Goal: Task Accomplishment & Management: Manage account settings

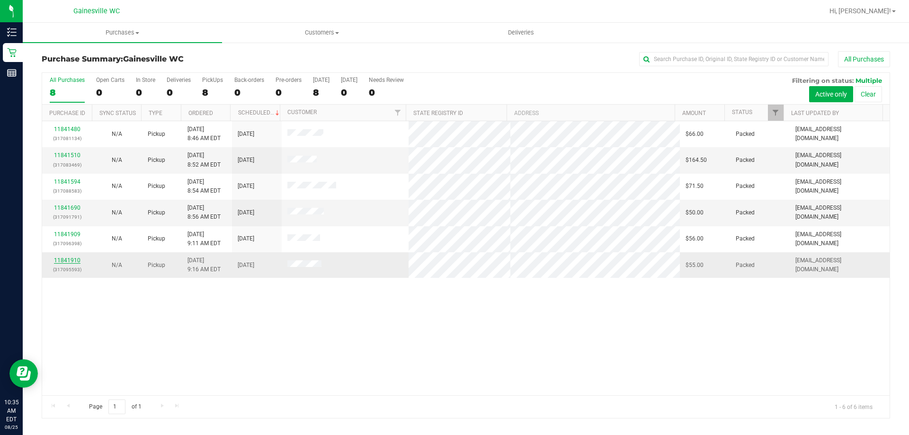
click at [64, 257] on link "11841910" at bounding box center [67, 260] width 27 height 7
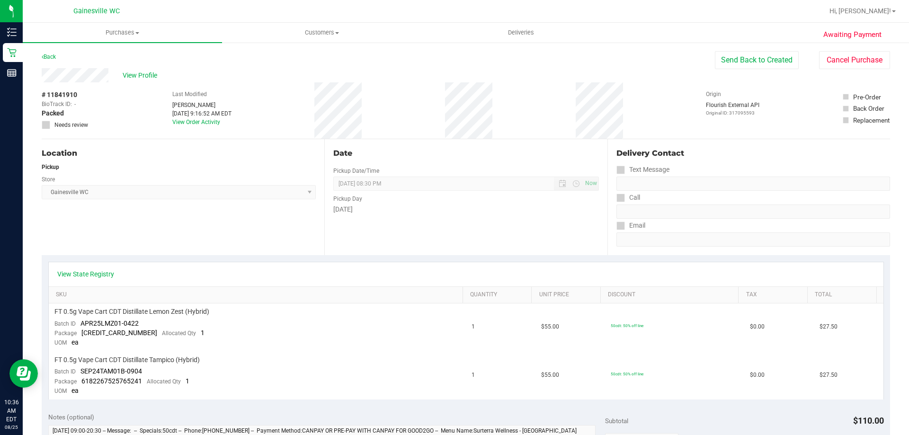
scroll to position [379, 0]
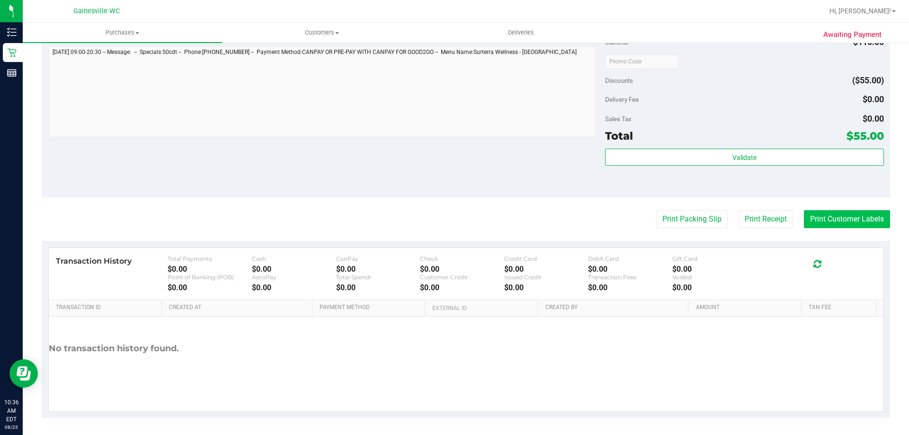
click at [817, 228] on button "Print Customer Labels" at bounding box center [847, 219] width 86 height 18
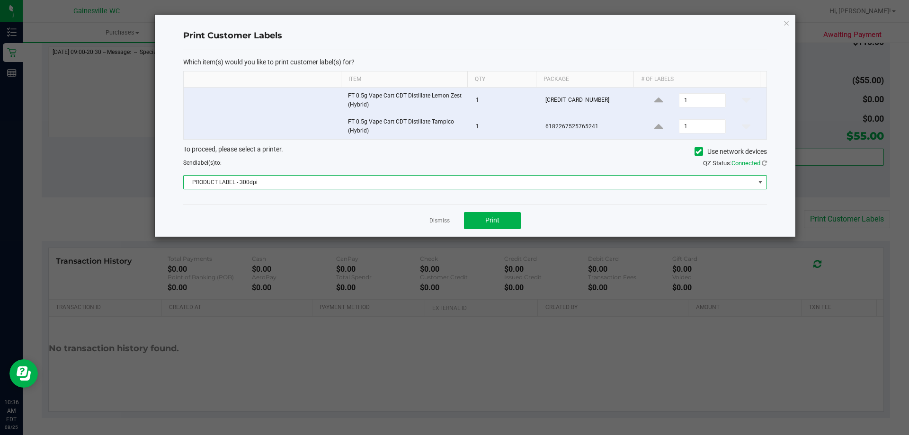
click at [327, 180] on span "PRODUCT LABEL - 300dpi" at bounding box center [469, 182] width 571 height 13
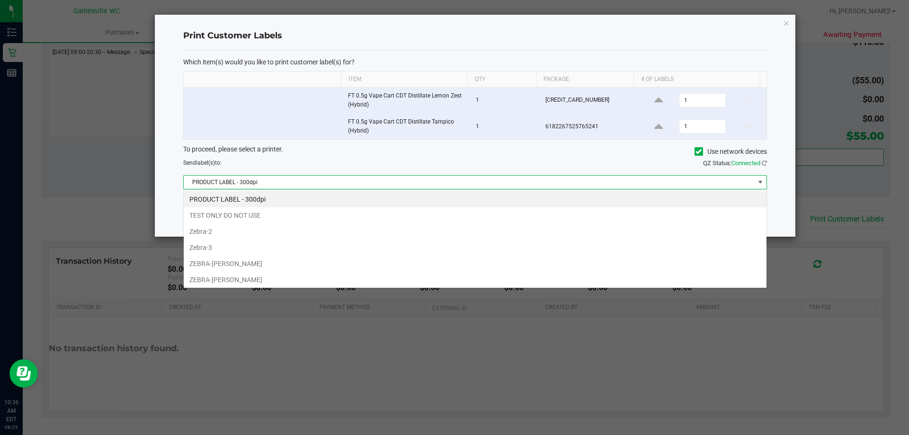
scroll to position [14, 583]
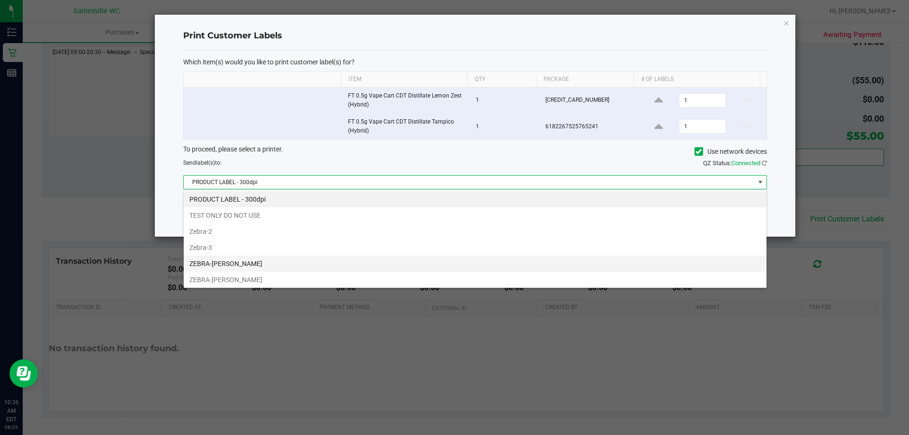
click at [269, 266] on li "ZEBRA-[PERSON_NAME]" at bounding box center [475, 264] width 583 height 16
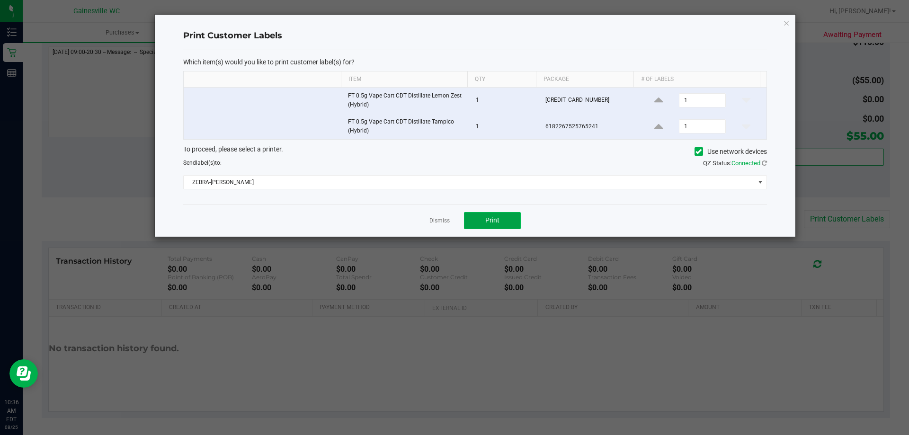
click at [499, 229] on button "Print" at bounding box center [492, 220] width 57 height 17
click at [446, 217] on link "Dismiss" at bounding box center [439, 221] width 20 height 8
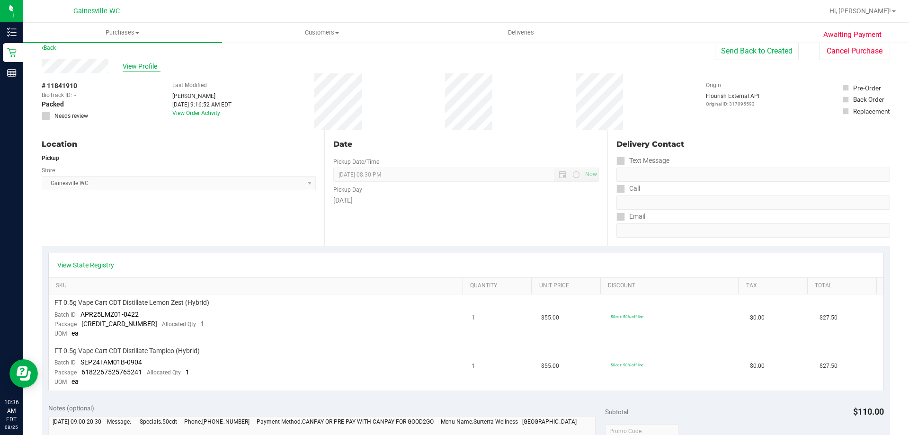
scroll to position [0, 0]
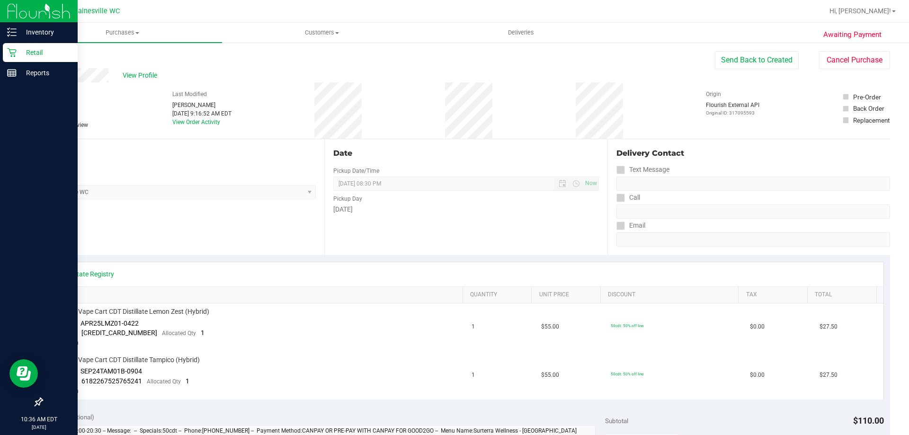
click at [41, 53] on p "Retail" at bounding box center [45, 52] width 57 height 11
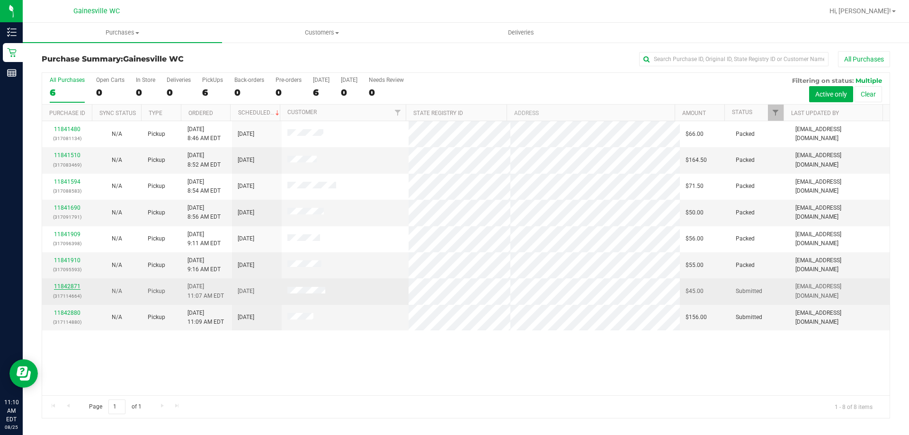
click at [61, 286] on link "11842871" at bounding box center [67, 286] width 27 height 7
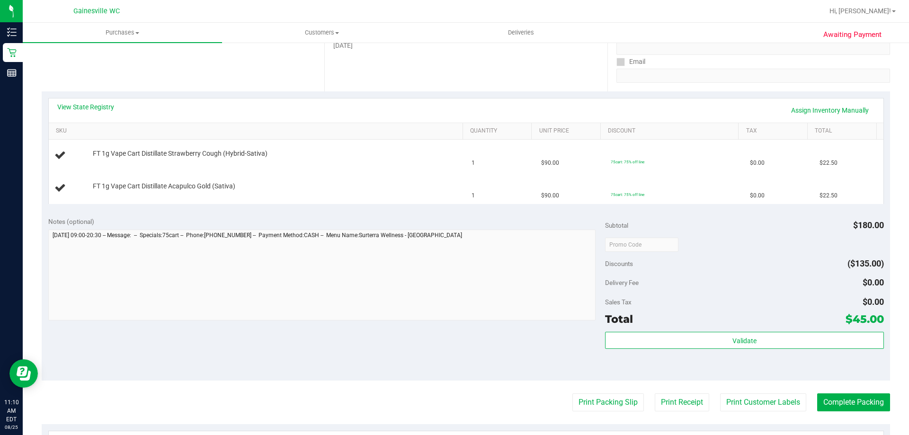
scroll to position [237, 0]
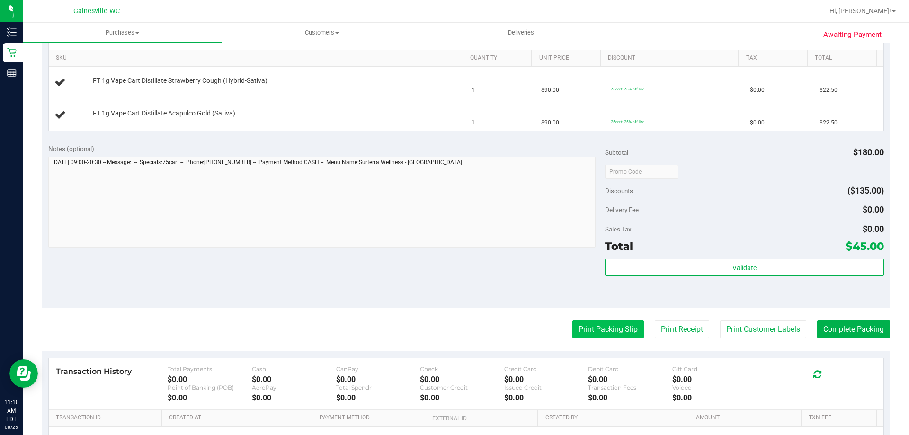
click at [615, 335] on button "Print Packing Slip" at bounding box center [607, 329] width 71 height 18
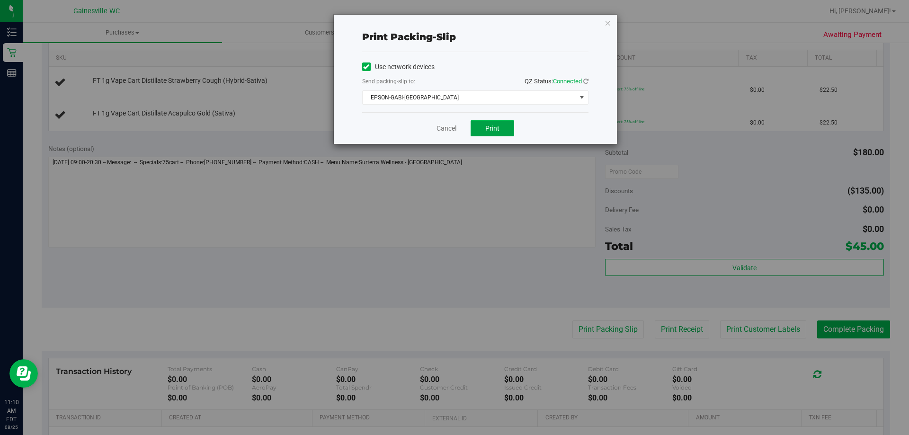
click at [485, 120] on button "Print" at bounding box center [492, 128] width 44 height 16
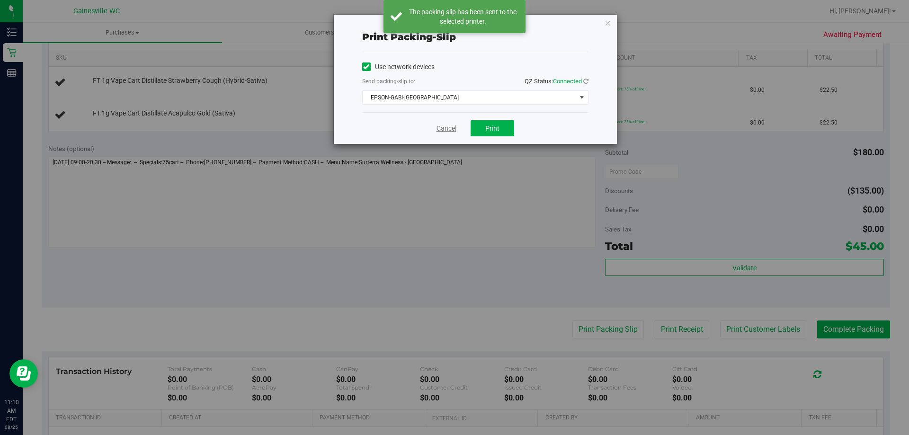
click at [441, 132] on link "Cancel" at bounding box center [446, 129] width 20 height 10
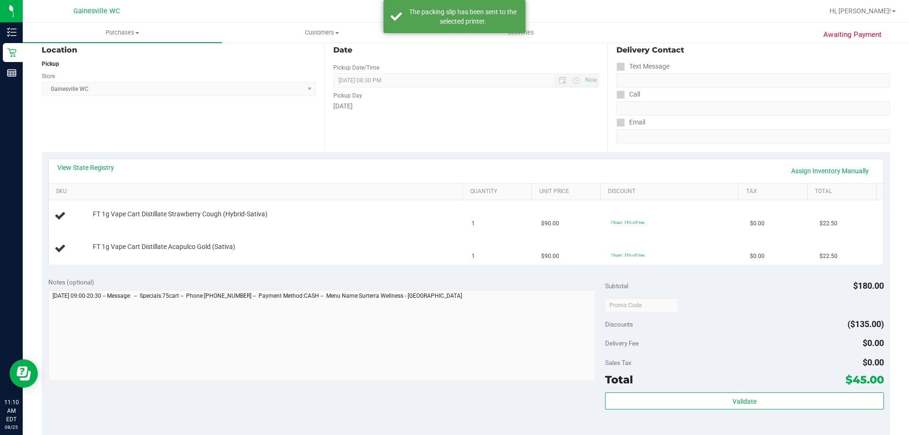
scroll to position [95, 0]
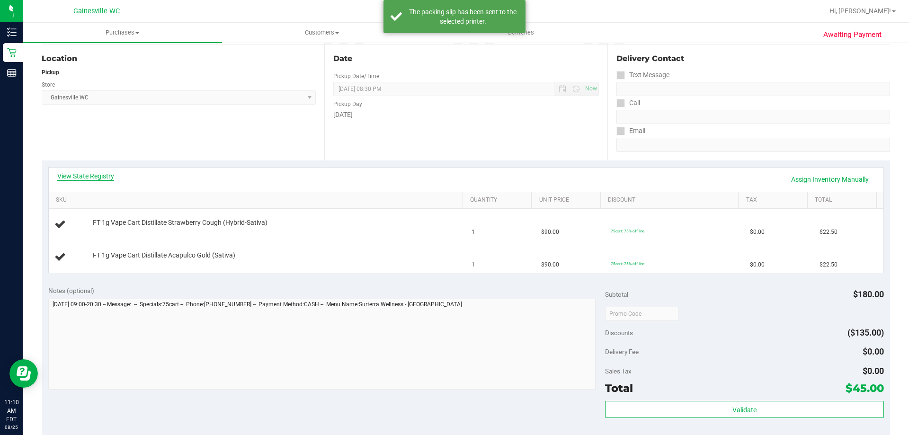
click at [95, 177] on link "View State Registry" at bounding box center [85, 175] width 57 height 9
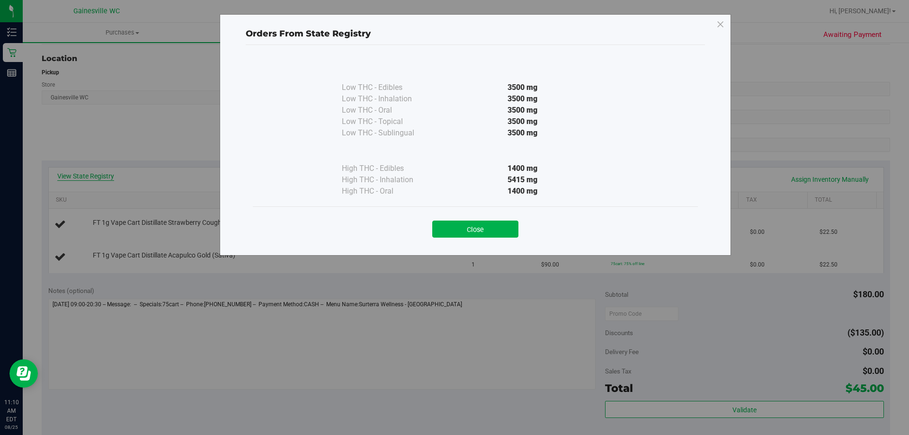
click at [95, 177] on div "Orders From State Registry Low THC - Edibles 3500 mg" at bounding box center [458, 217] width 916 height 435
click at [446, 223] on button "Close" at bounding box center [475, 229] width 86 height 17
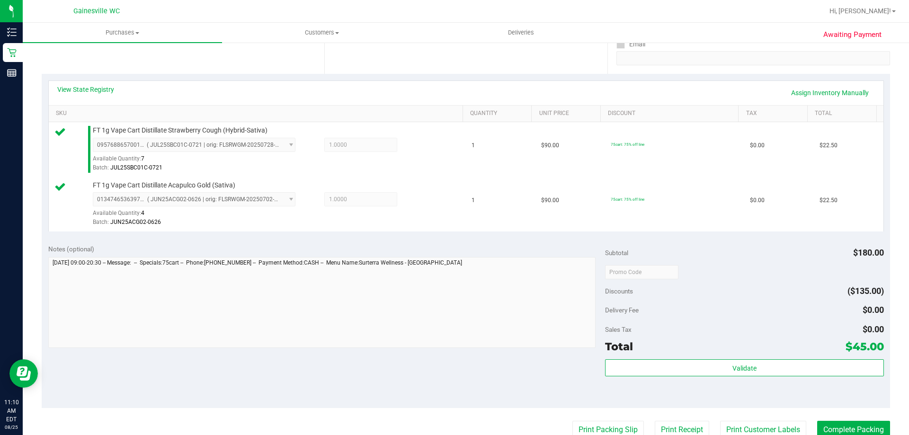
scroll to position [379, 0]
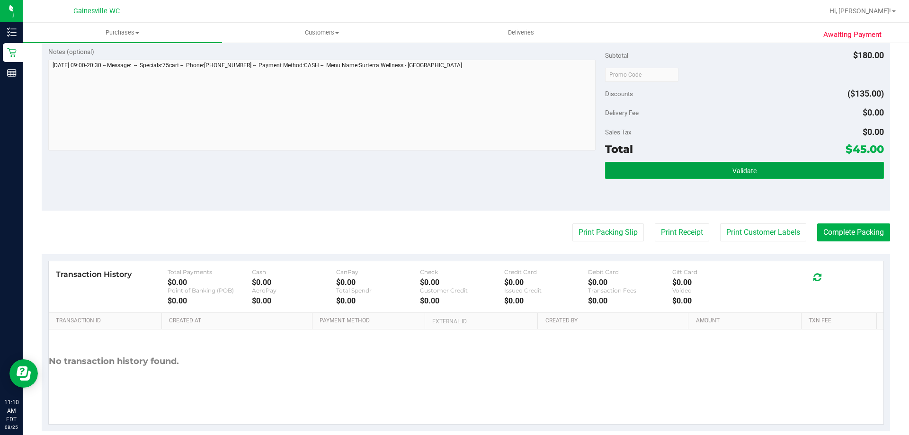
click at [610, 171] on button "Validate" at bounding box center [744, 170] width 278 height 17
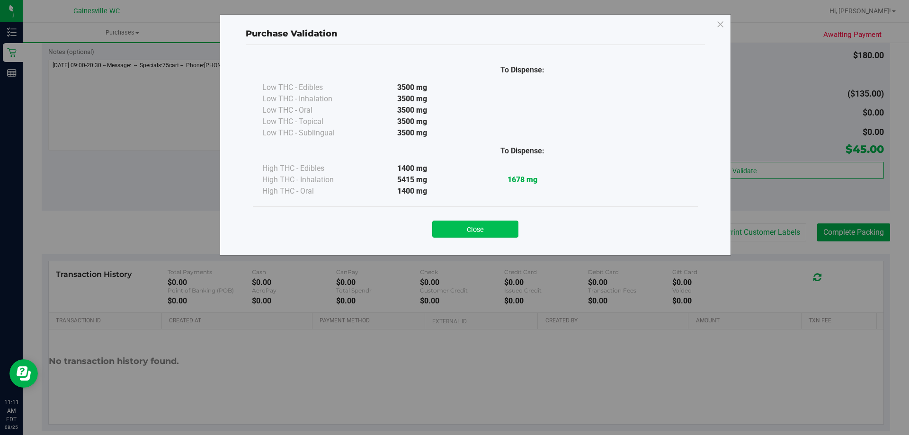
click at [465, 227] on button "Close" at bounding box center [475, 229] width 86 height 17
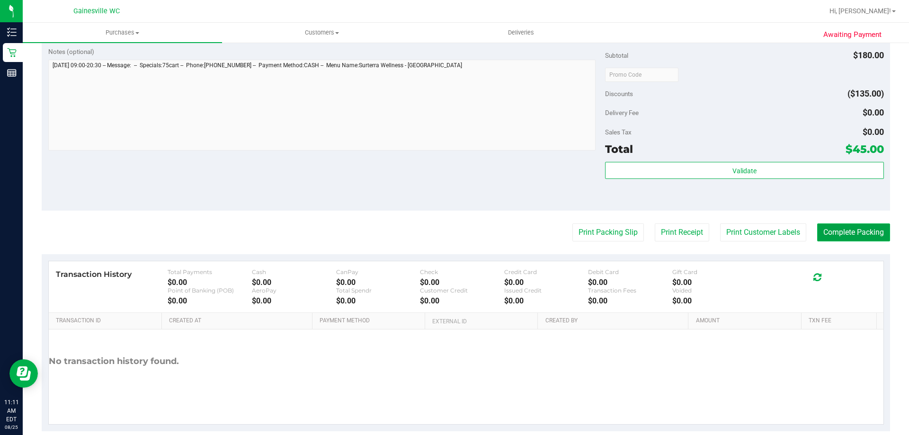
click at [820, 230] on button "Complete Packing" at bounding box center [853, 232] width 73 height 18
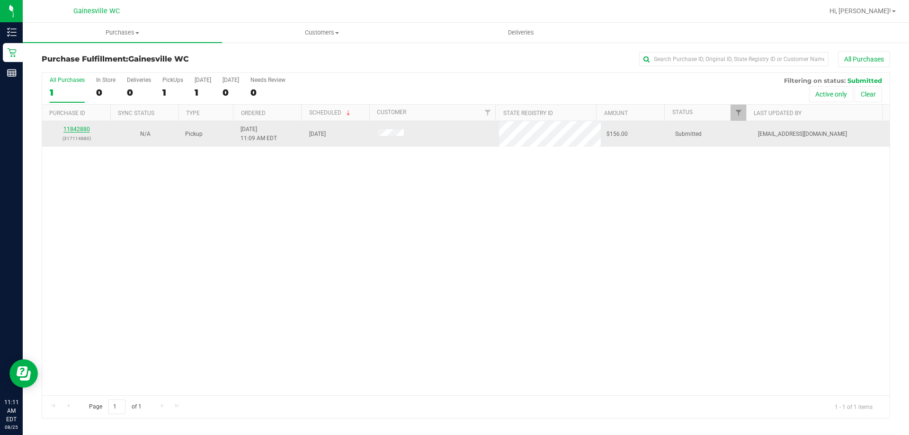
click at [71, 129] on link "11842880" at bounding box center [76, 129] width 27 height 7
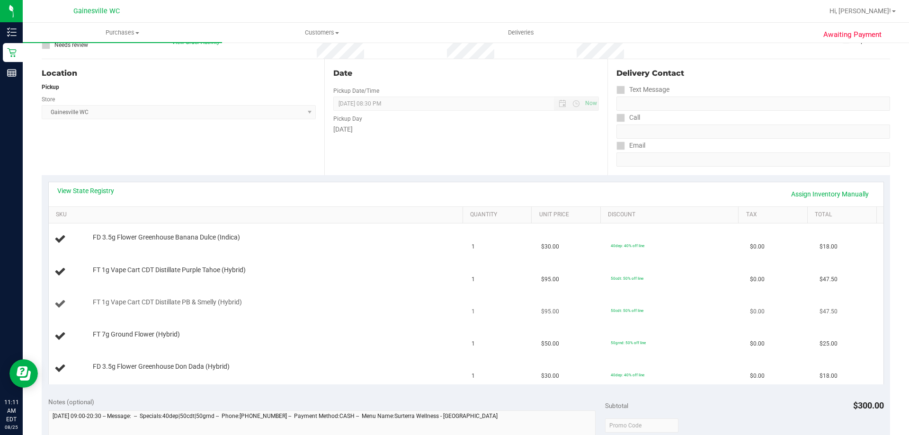
scroll to position [95, 0]
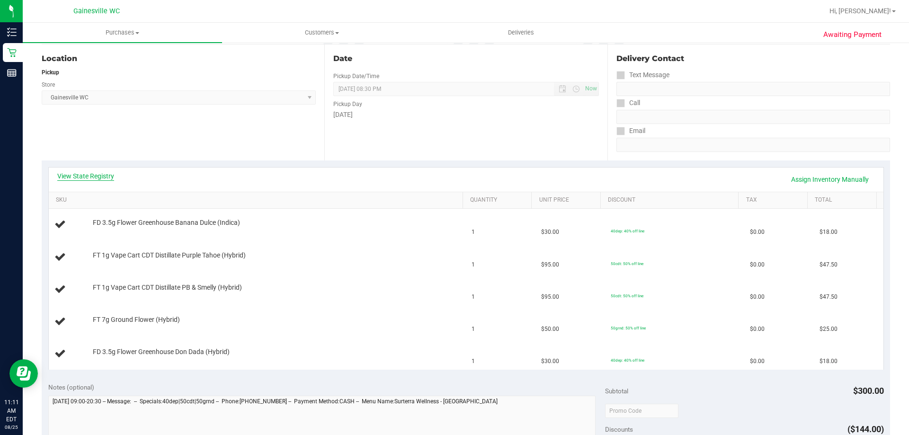
click at [102, 177] on link "View State Registry" at bounding box center [85, 175] width 57 height 9
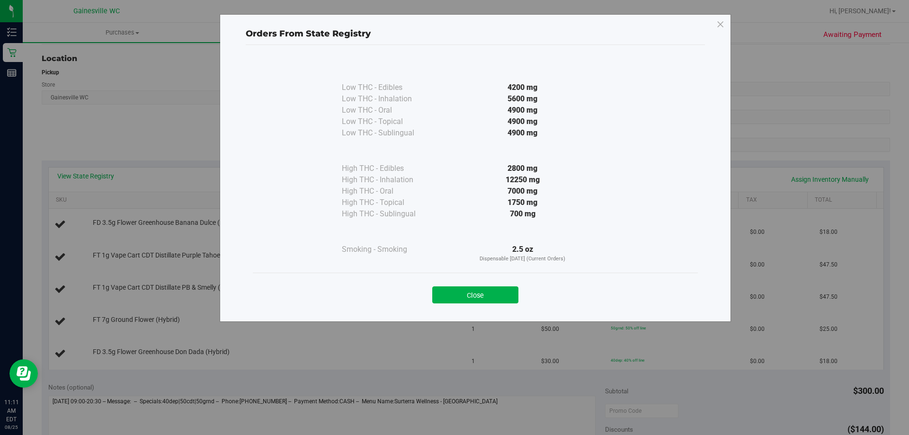
click at [493, 307] on div "Close" at bounding box center [475, 292] width 445 height 38
click at [494, 298] on button "Close" at bounding box center [475, 294] width 86 height 17
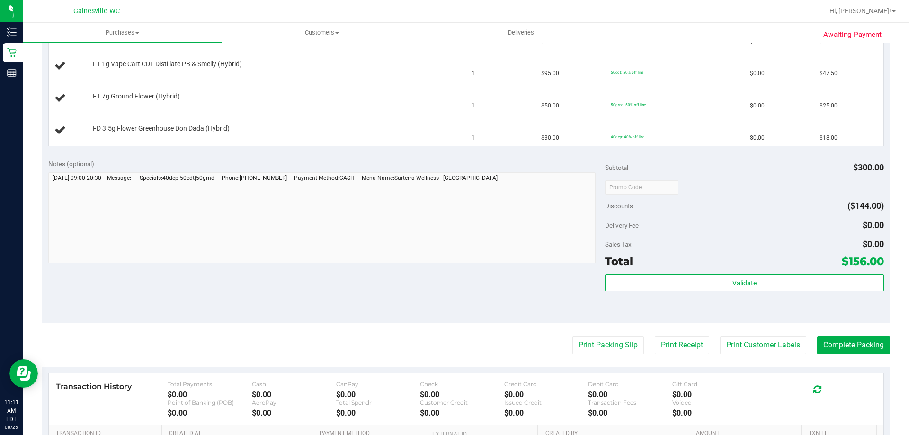
scroll to position [331, 0]
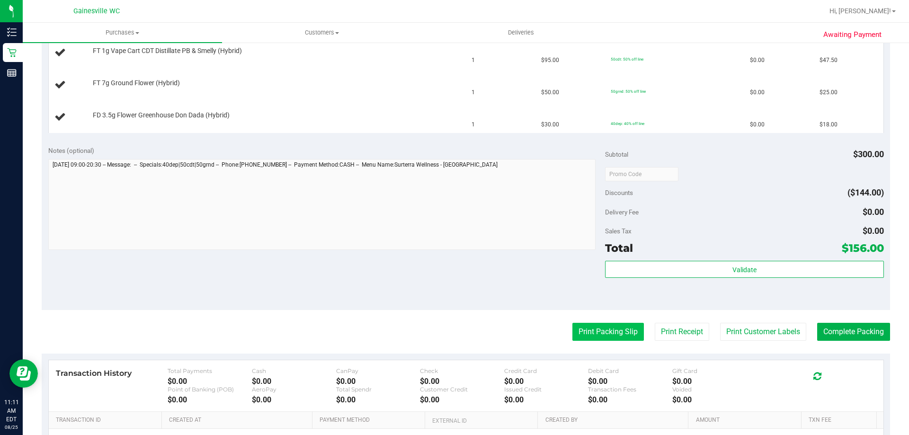
click at [599, 326] on button "Print Packing Slip" at bounding box center [607, 332] width 71 height 18
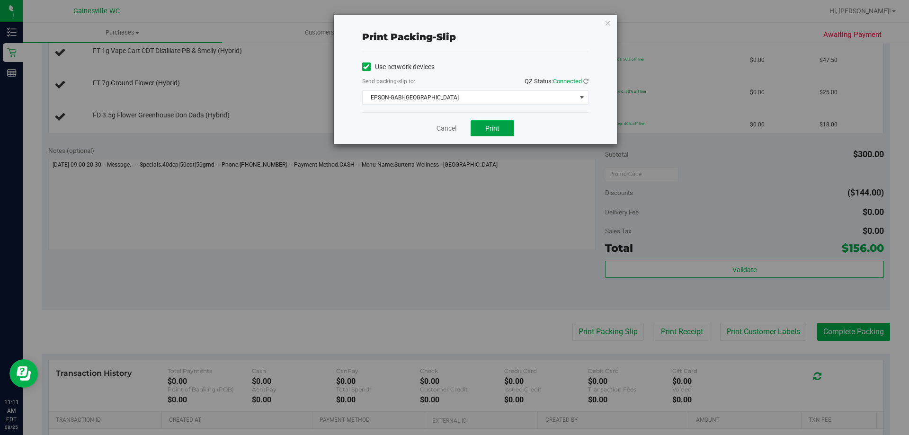
click at [492, 130] on span "Print" at bounding box center [492, 128] width 14 height 8
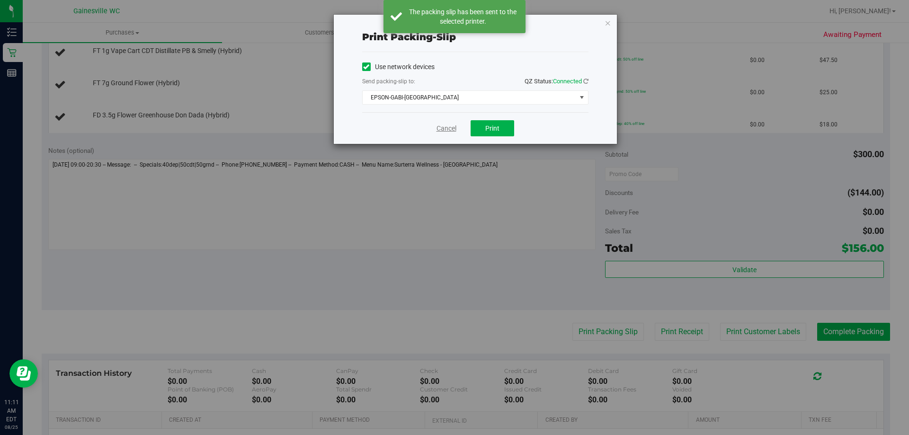
click at [443, 126] on link "Cancel" at bounding box center [446, 129] width 20 height 10
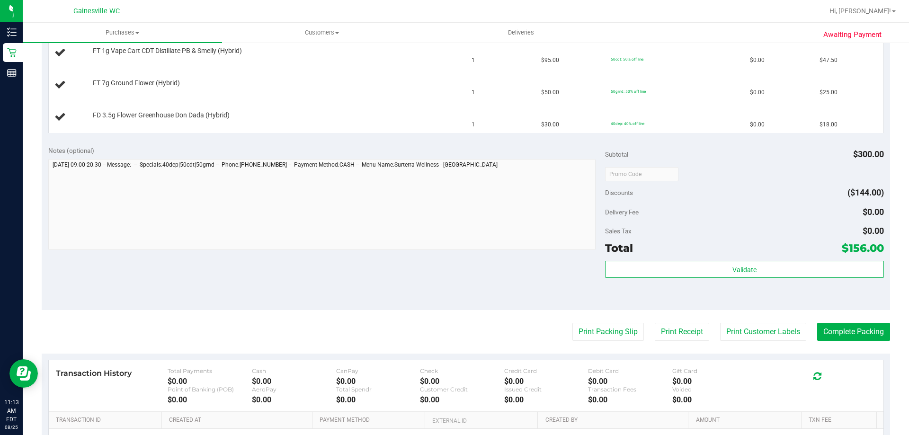
click at [572, 323] on button "Print Packing Slip" at bounding box center [607, 332] width 71 height 18
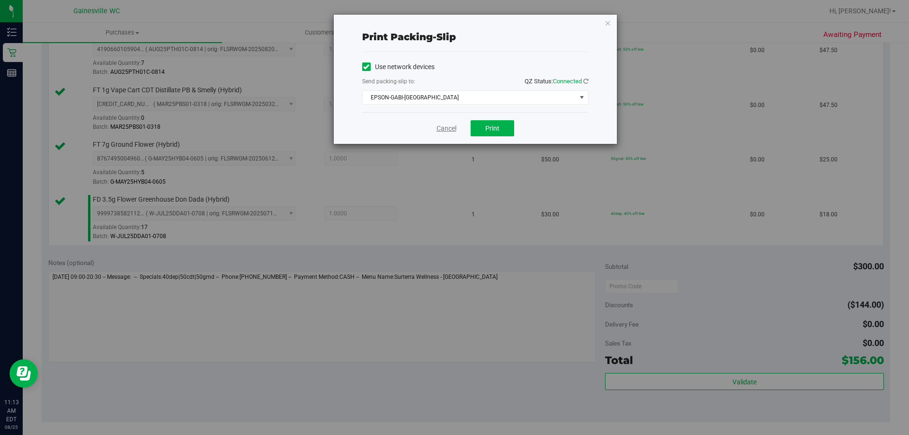
click at [443, 130] on link "Cancel" at bounding box center [446, 129] width 20 height 10
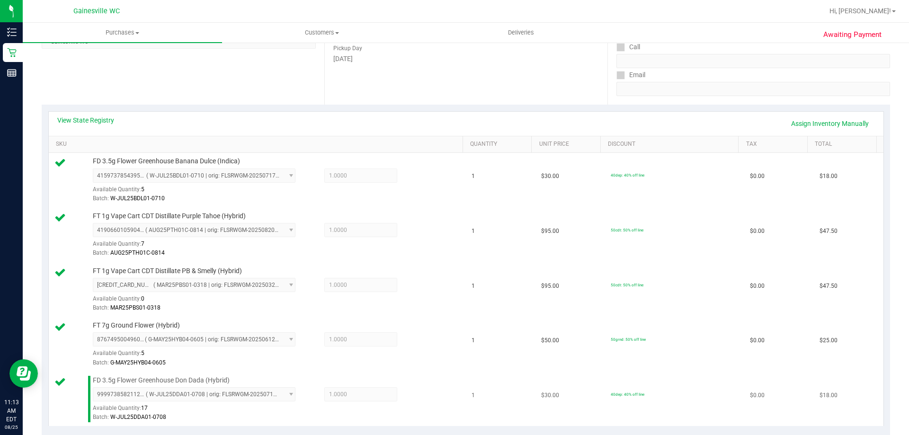
scroll to position [349, 0]
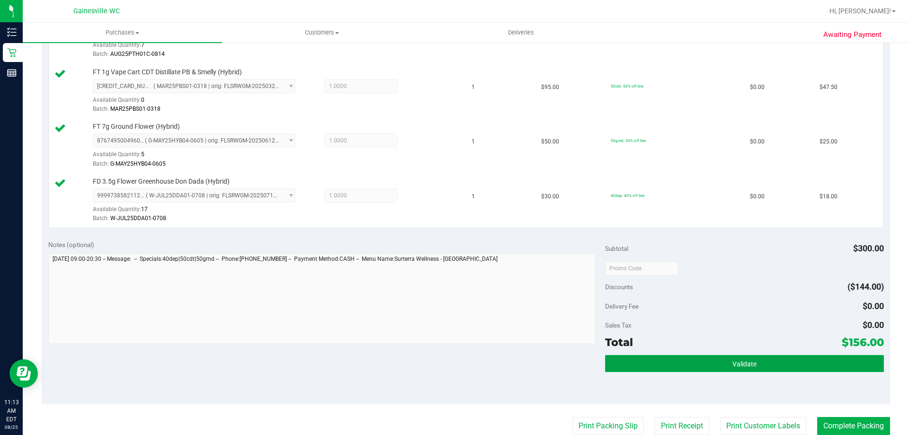
click at [676, 364] on button "Validate" at bounding box center [744, 363] width 278 height 17
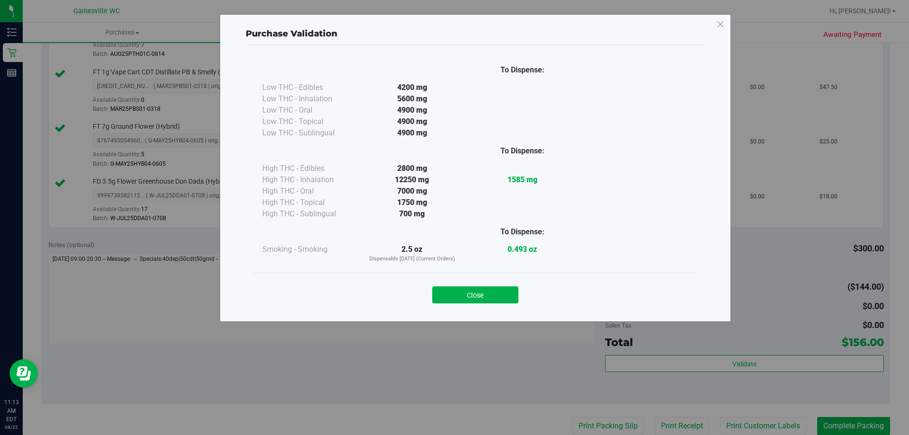
drag, startPoint x: 459, startPoint y: 291, endPoint x: 465, endPoint y: 291, distance: 5.7
click at [460, 291] on button "Close" at bounding box center [475, 294] width 86 height 17
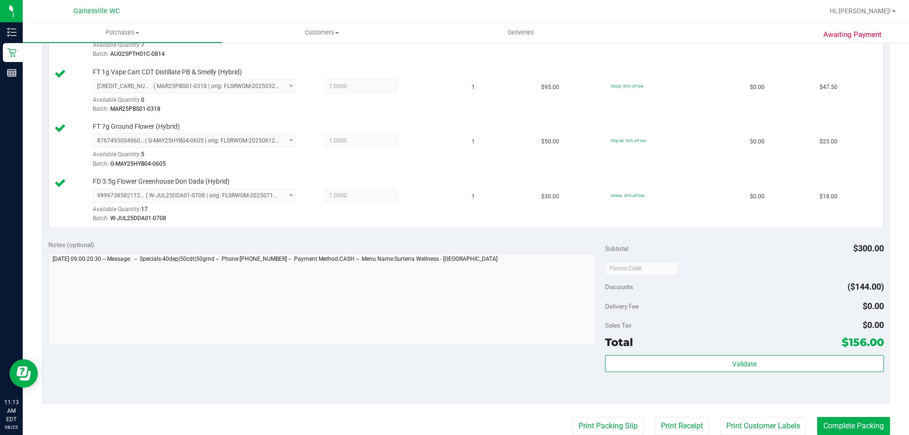
scroll to position [539, 0]
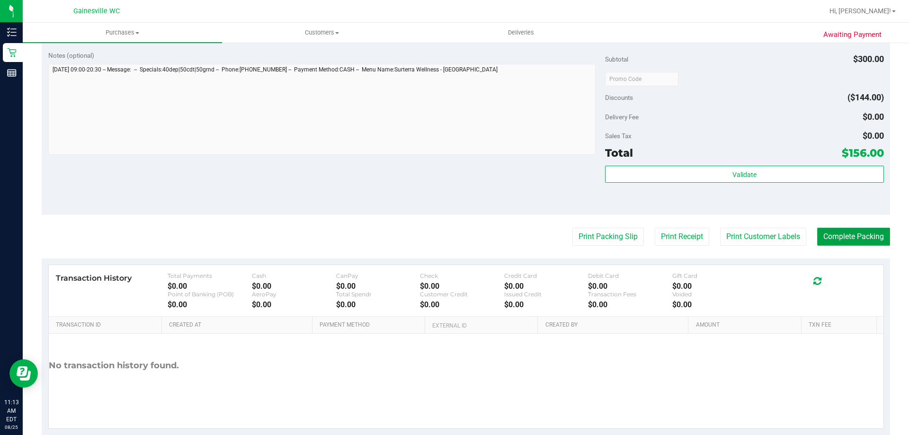
click at [838, 239] on button "Complete Packing" at bounding box center [853, 237] width 73 height 18
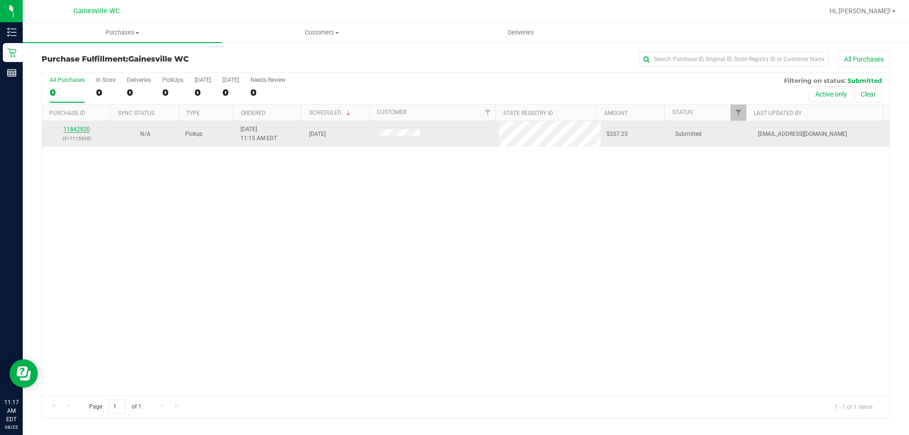
click at [80, 126] on link "11842920" at bounding box center [76, 129] width 27 height 7
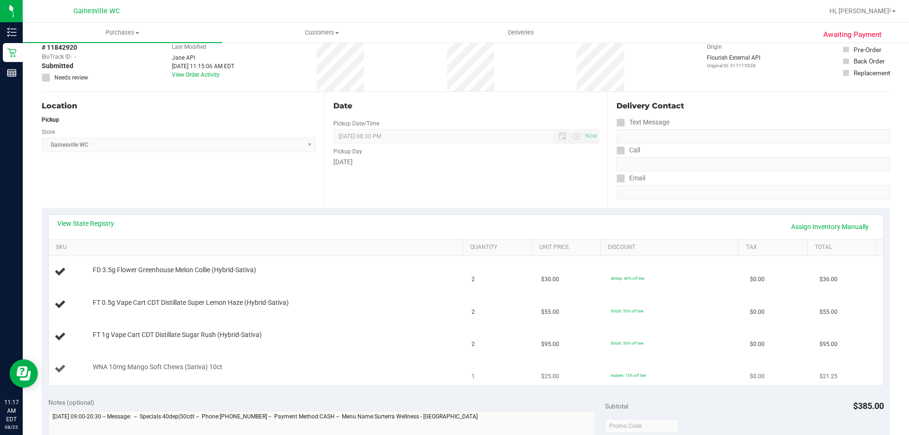
scroll to position [95, 0]
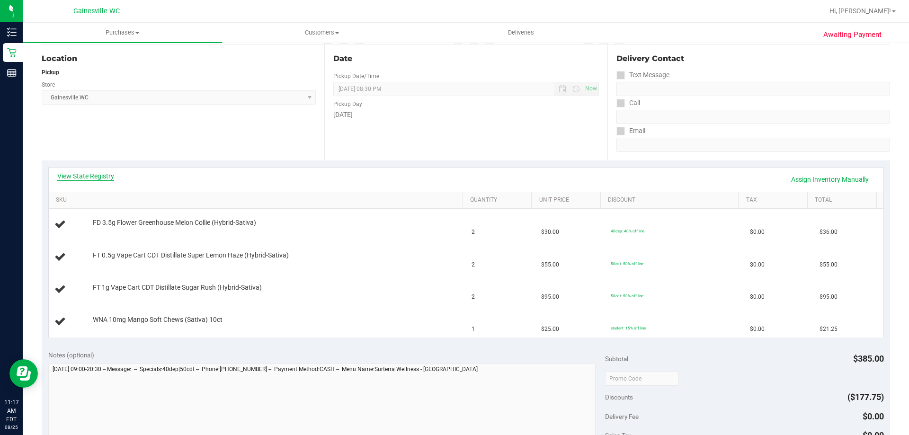
click at [102, 178] on link "View State Registry" at bounding box center [85, 175] width 57 height 9
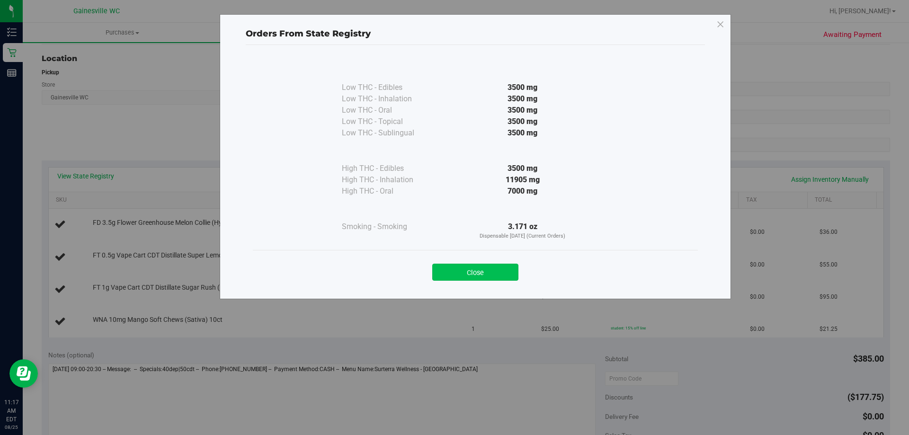
click at [468, 275] on button "Close" at bounding box center [475, 272] width 86 height 17
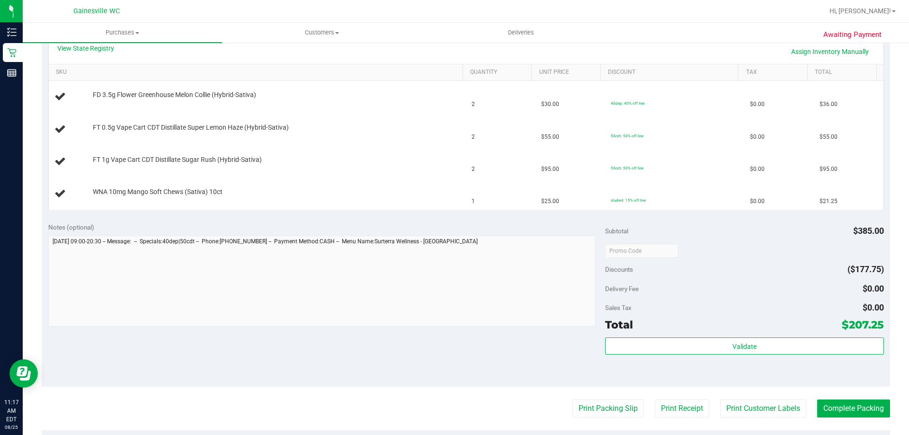
scroll to position [237, 0]
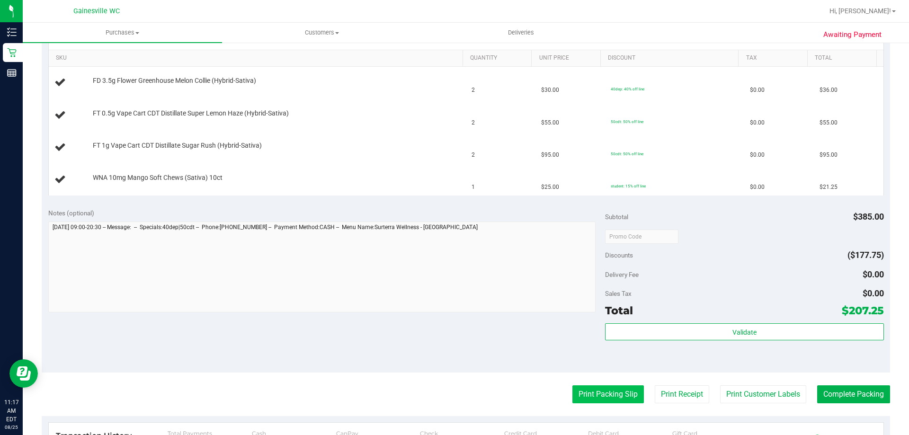
click at [606, 392] on button "Print Packing Slip" at bounding box center [607, 394] width 71 height 18
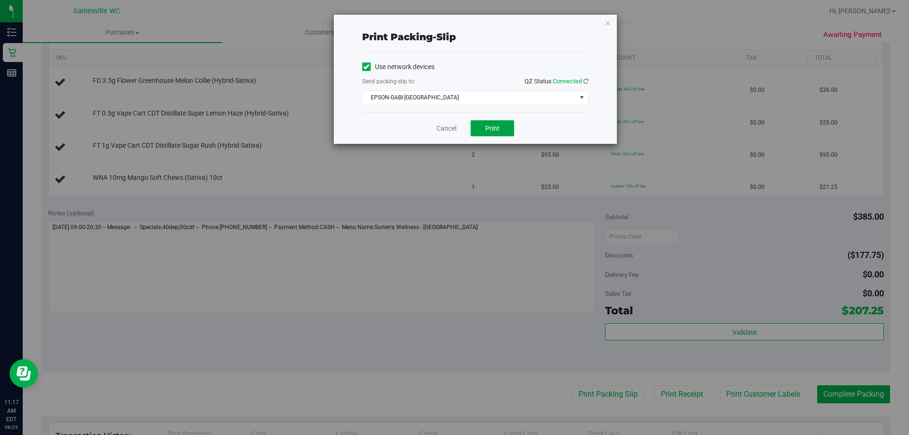
click at [493, 121] on button "Print" at bounding box center [492, 128] width 44 height 16
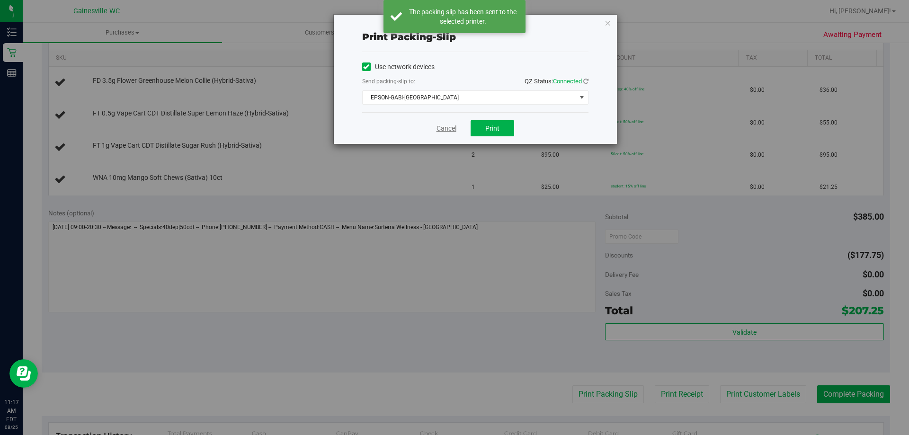
click at [442, 129] on link "Cancel" at bounding box center [446, 129] width 20 height 10
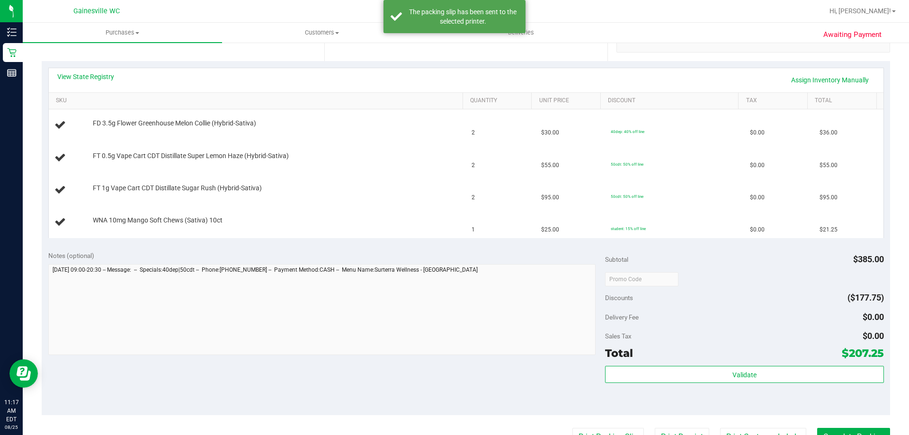
scroll to position [177, 0]
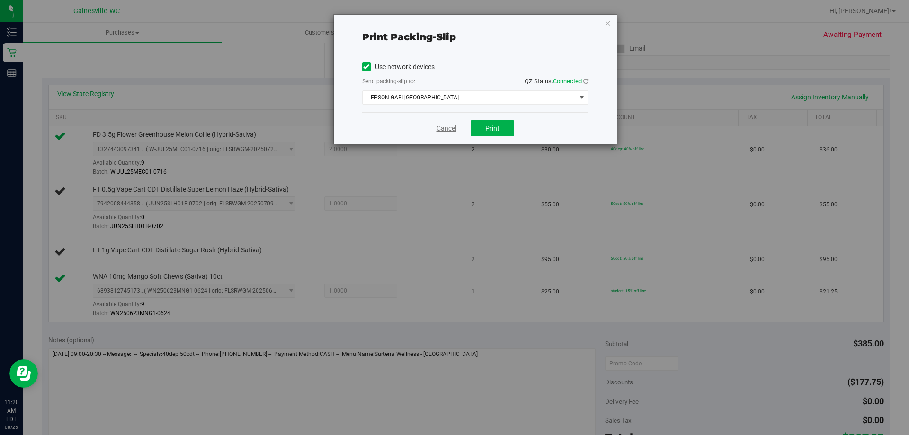
click at [453, 125] on link "Cancel" at bounding box center [446, 129] width 20 height 10
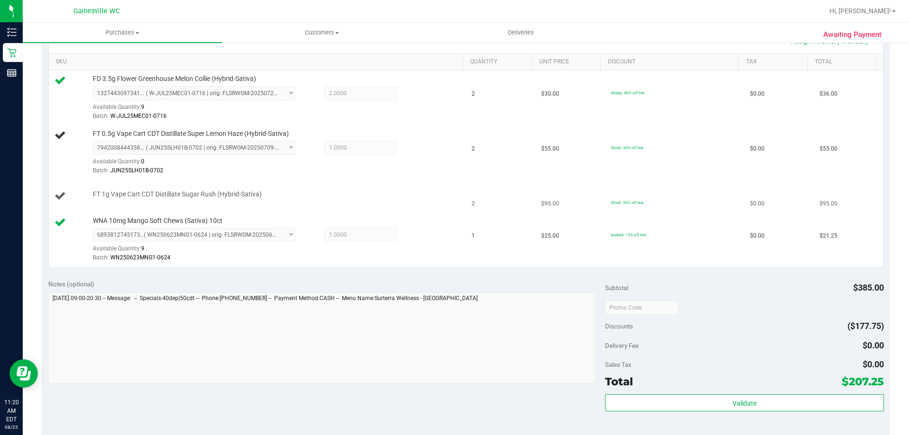
scroll to position [232, 0]
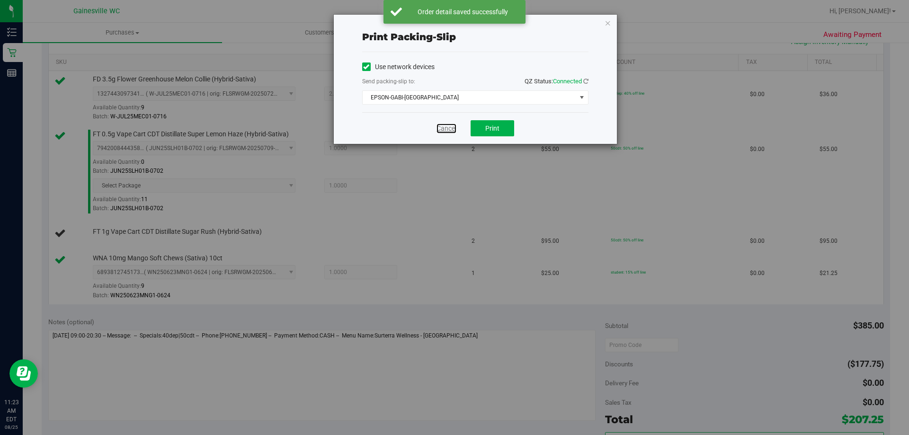
click at [448, 126] on link "Cancel" at bounding box center [446, 129] width 20 height 10
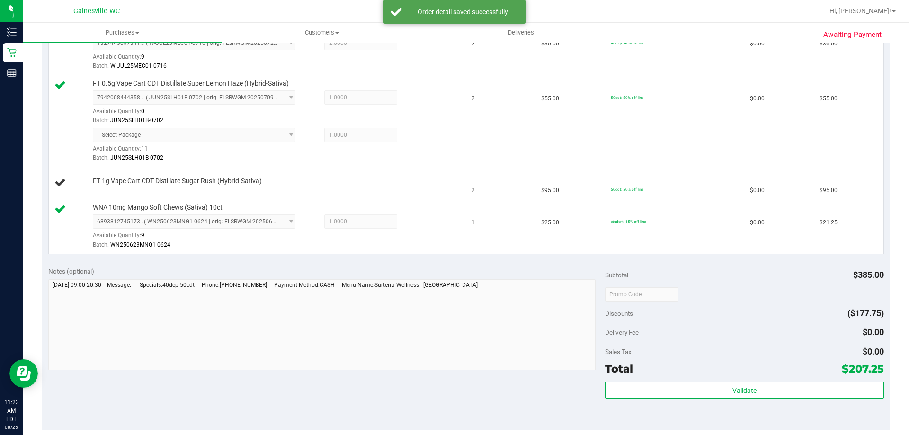
scroll to position [270, 0]
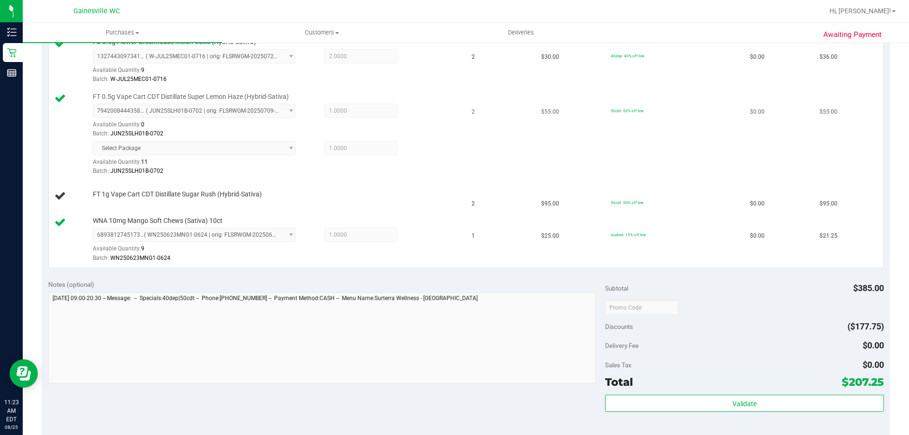
click at [285, 151] on span "Select Package" at bounding box center [194, 148] width 203 height 14
click at [287, 151] on span "Select Package" at bounding box center [194, 148] width 203 height 14
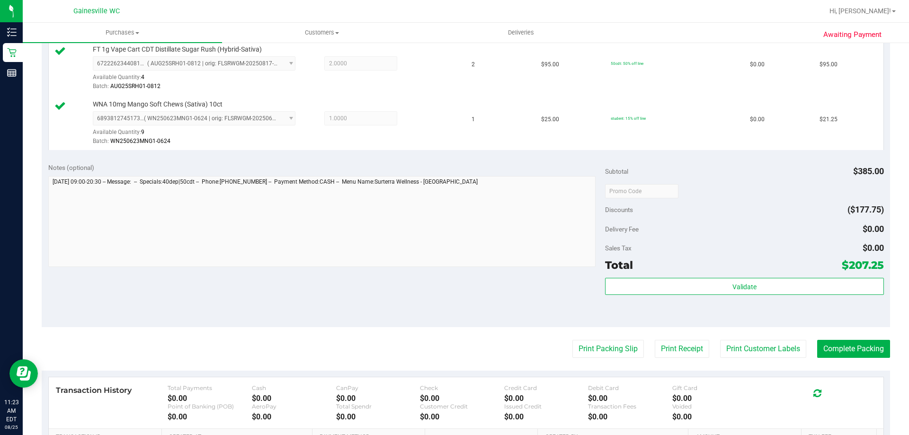
scroll to position [412, 0]
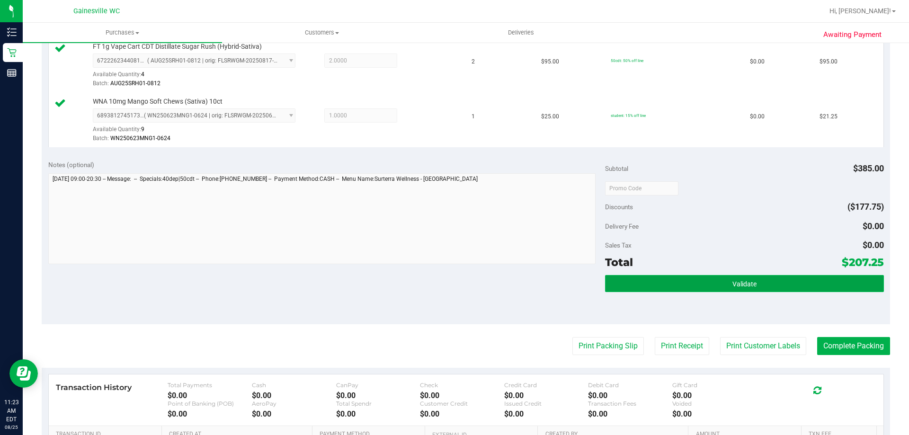
click at [726, 288] on button "Validate" at bounding box center [744, 283] width 278 height 17
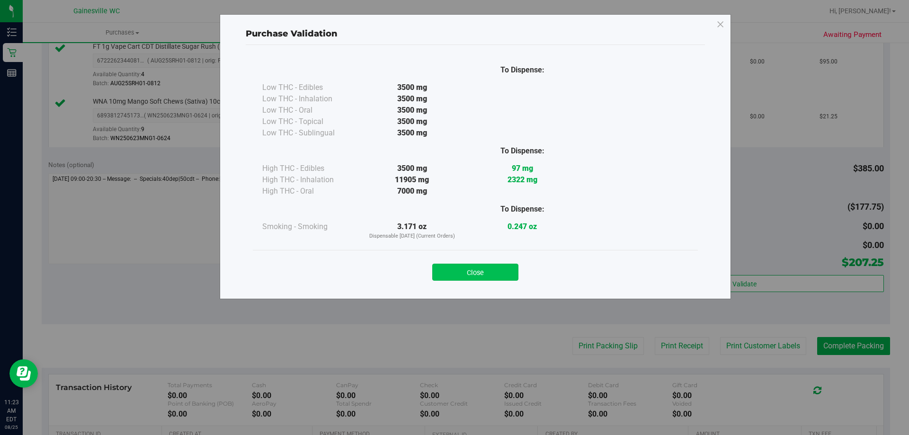
click at [495, 270] on button "Close" at bounding box center [475, 272] width 86 height 17
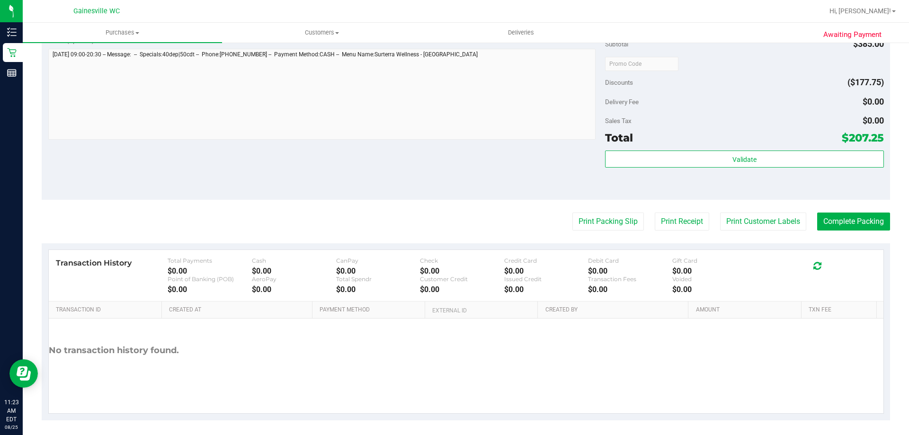
scroll to position [541, 0]
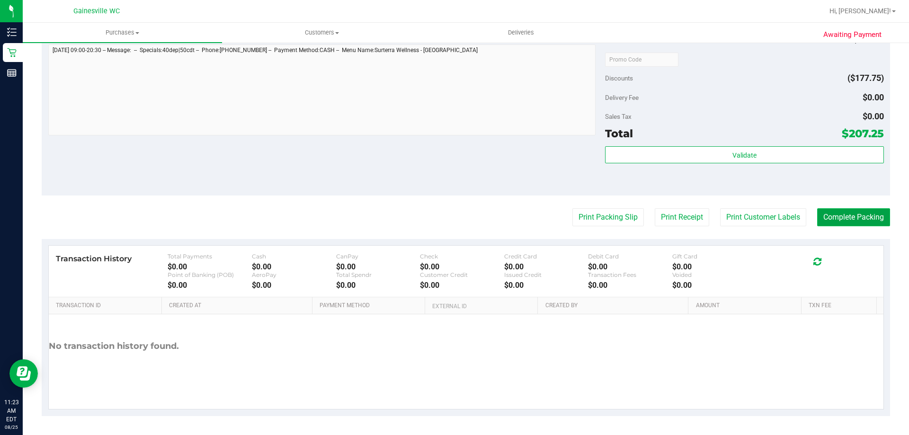
click at [872, 213] on button "Complete Packing" at bounding box center [853, 217] width 73 height 18
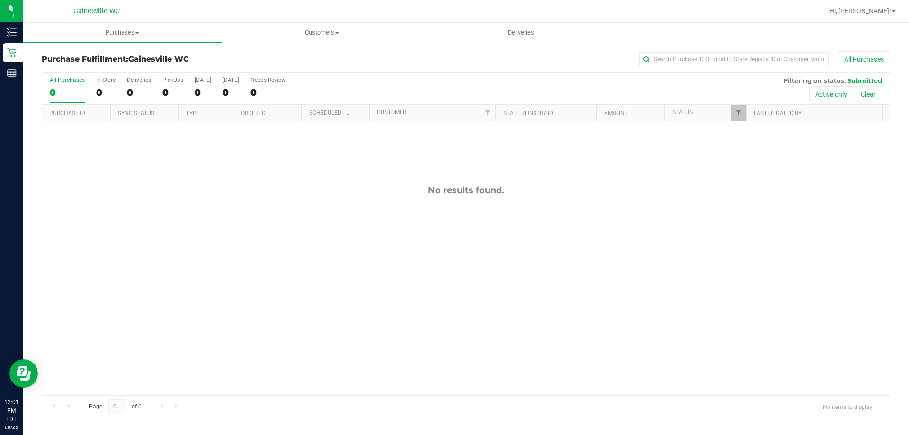
click at [74, 89] on div "0" at bounding box center [67, 92] width 35 height 11
click at [0, 0] on input "All Purchases 0" at bounding box center [0, 0] width 0 height 0
